Goal: Task Accomplishment & Management: Manage account settings

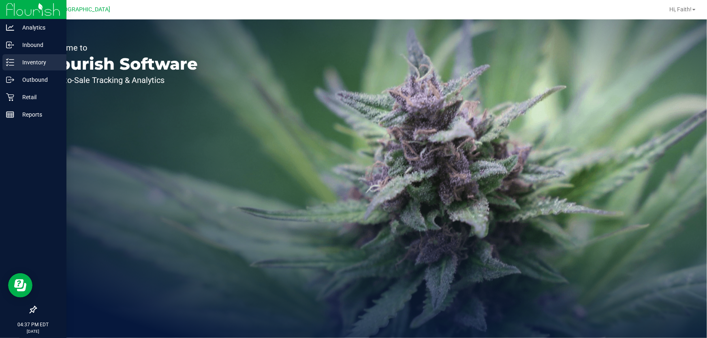
click at [22, 58] on p "Inventory" at bounding box center [38, 63] width 49 height 10
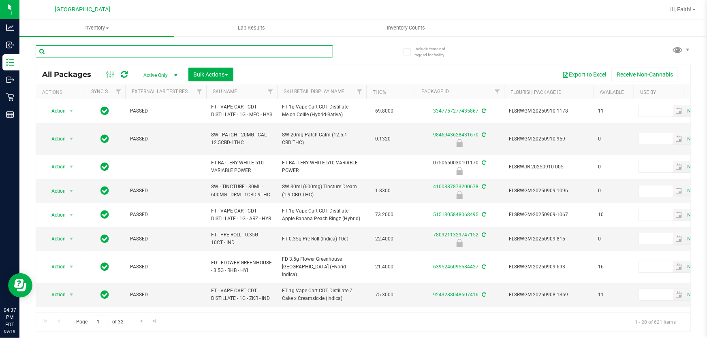
click at [149, 51] on input "text" at bounding box center [184, 51] width 297 height 12
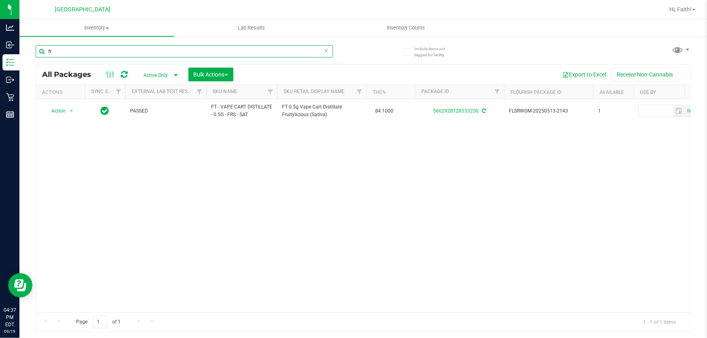
type input "f"
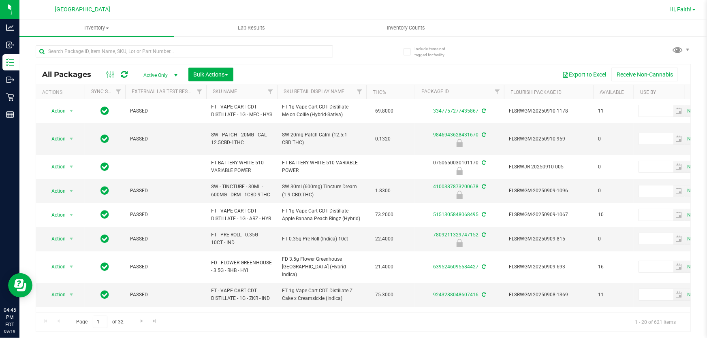
click at [674, 9] on span "Hi, Faith!" at bounding box center [680, 9] width 22 height 6
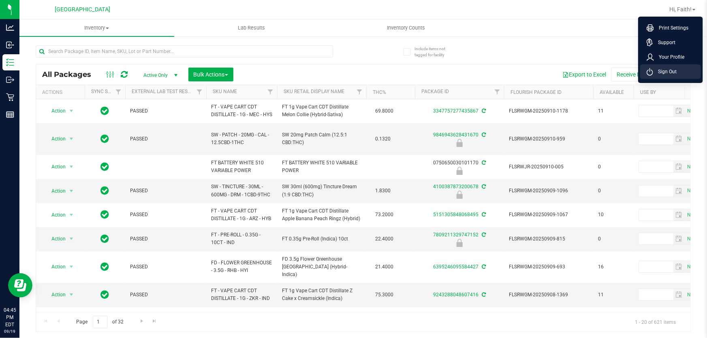
click at [667, 73] on span "Sign Out" at bounding box center [664, 72] width 23 height 8
